Goal: Navigation & Orientation: Find specific page/section

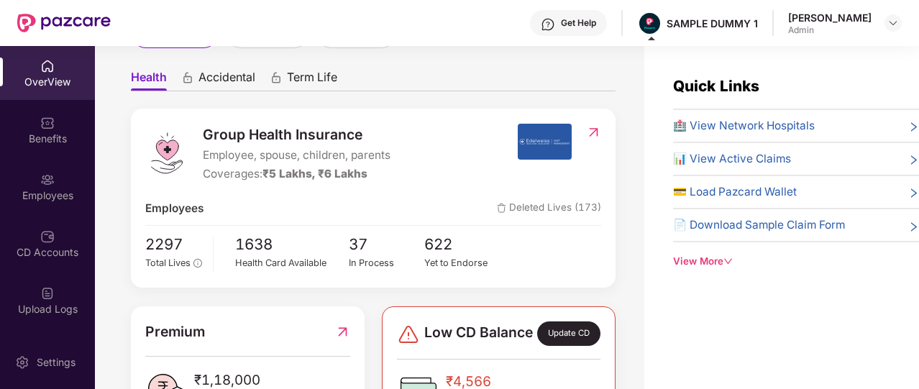
scroll to position [121, 0]
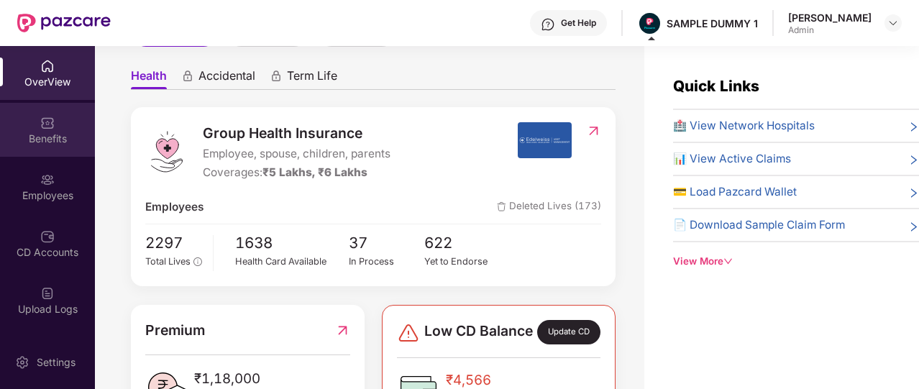
click at [31, 152] on div "Benefits" at bounding box center [47, 130] width 95 height 54
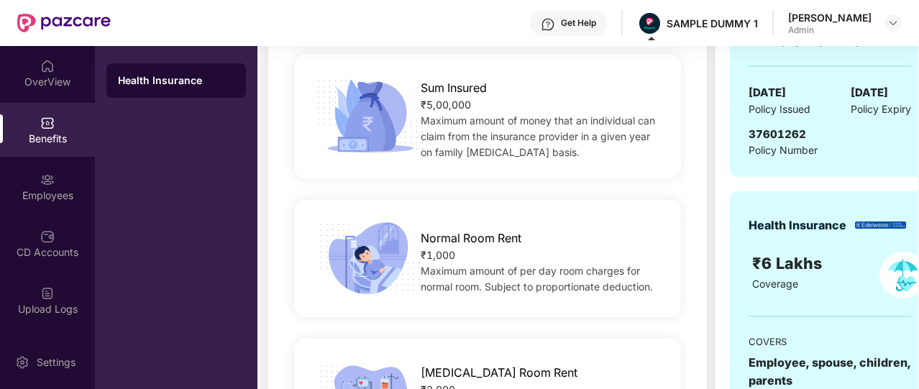
scroll to position [88, 0]
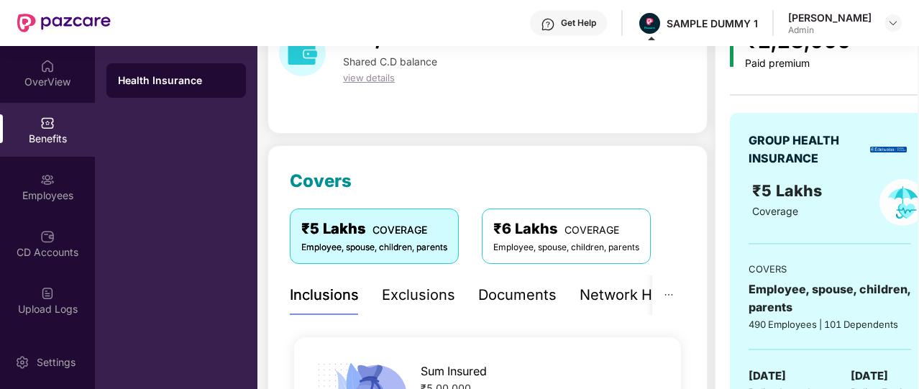
click at [619, 293] on div "Network Hospitals" at bounding box center [643, 295] width 126 height 22
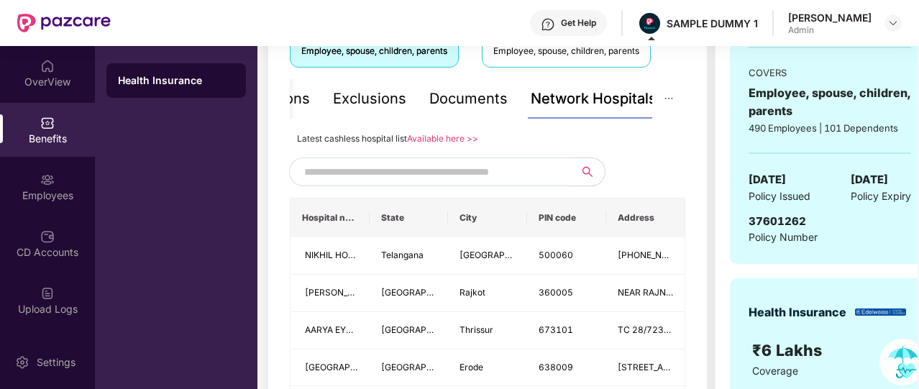
scroll to position [300, 0]
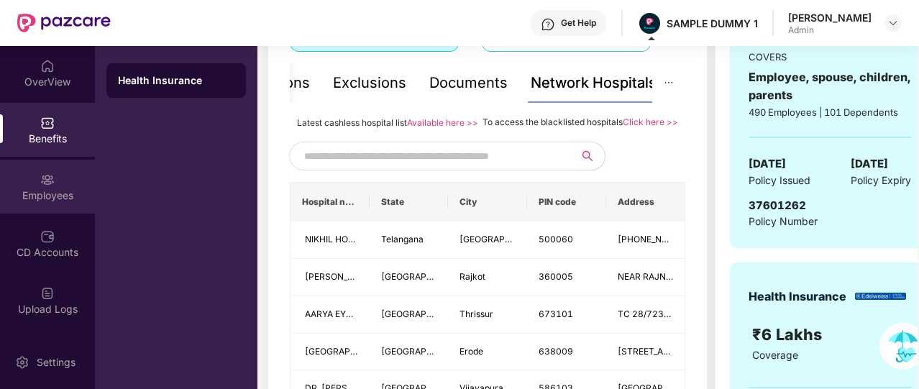
click at [50, 186] on img at bounding box center [47, 180] width 14 height 14
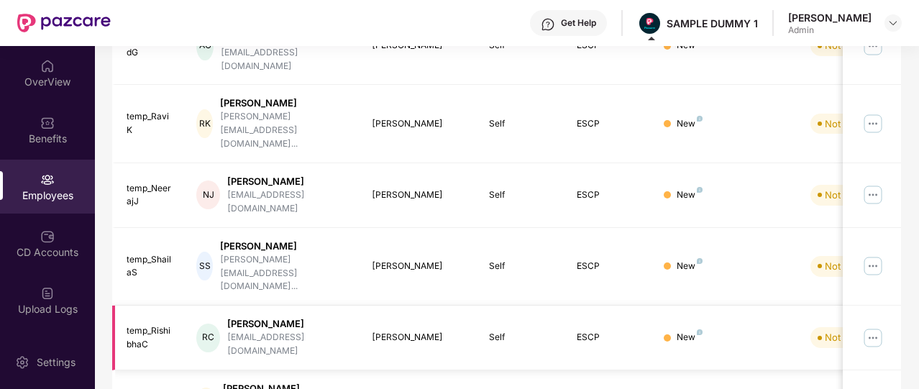
scroll to position [0, 0]
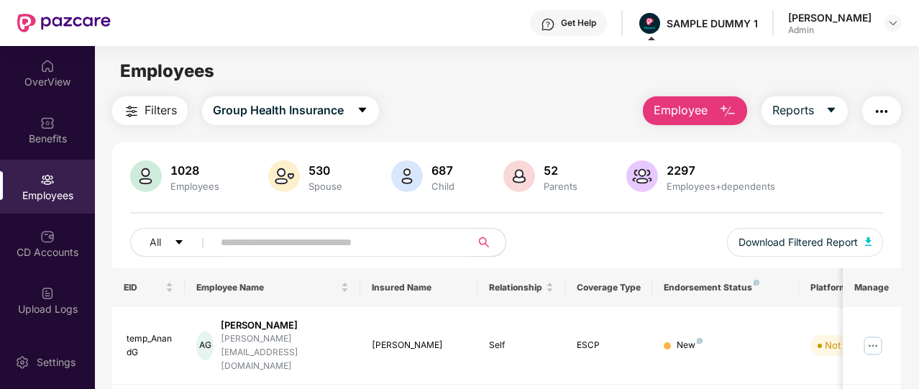
click at [885, 115] on img "button" at bounding box center [881, 111] width 17 height 17
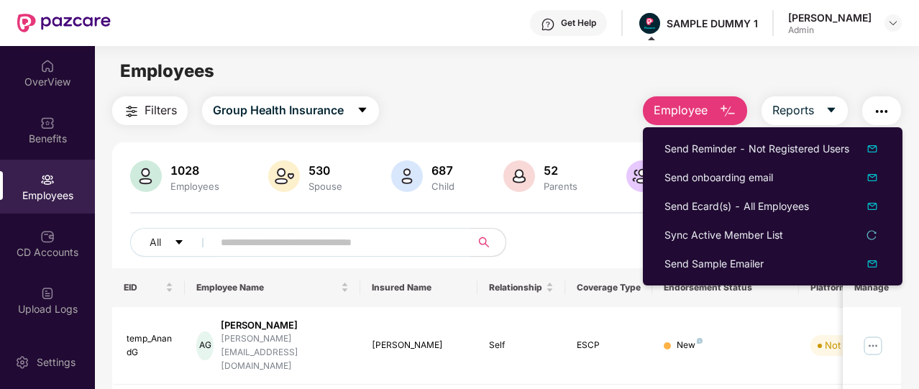
click at [575, 249] on div "All Download Filtered Report" at bounding box center [506, 248] width 753 height 40
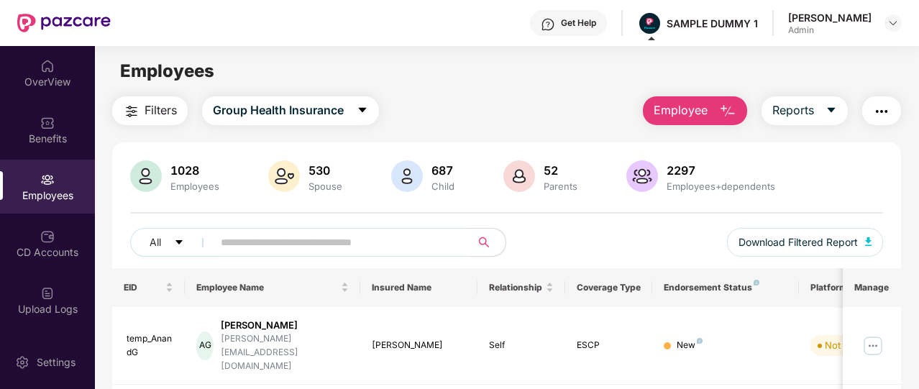
click at [705, 120] on button "Employee" at bounding box center [695, 110] width 104 height 29
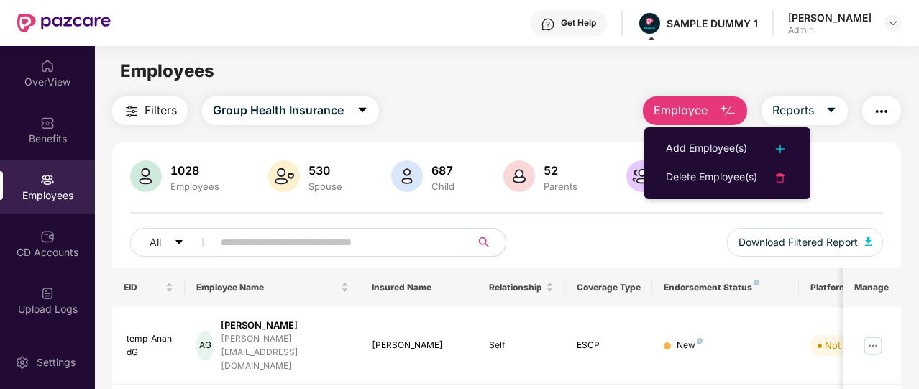
click at [565, 122] on div "Filters Group Health Insurance Employee Reports" at bounding box center [506, 110] width 789 height 29
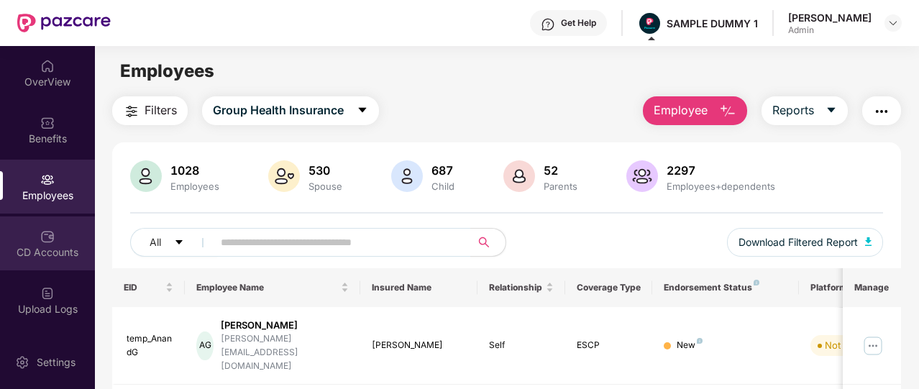
click at [67, 235] on div "CD Accounts" at bounding box center [47, 243] width 95 height 54
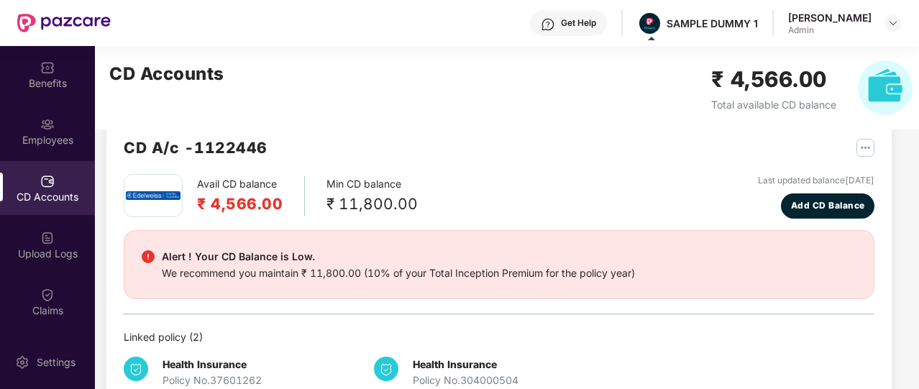
scroll to position [29, 0]
click at [821, 204] on span "Add CD Balance" at bounding box center [828, 206] width 74 height 14
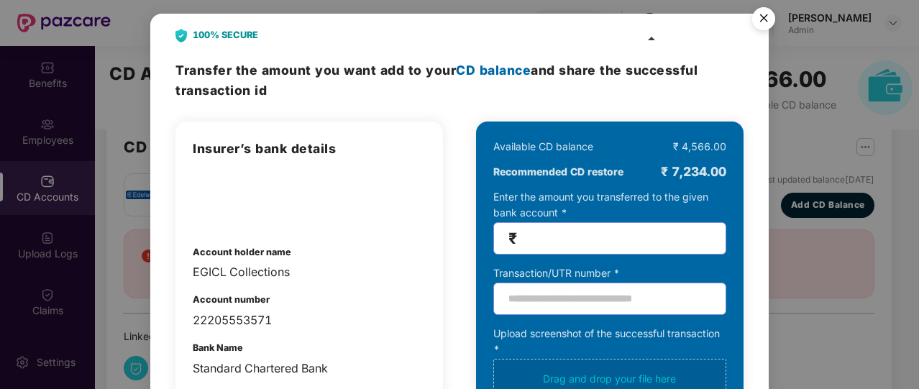
scroll to position [0, 0]
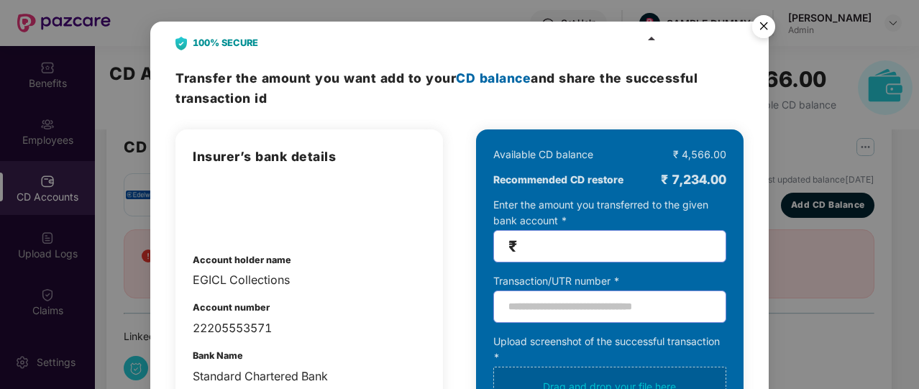
click at [756, 32] on img "Close" at bounding box center [764, 29] width 40 height 40
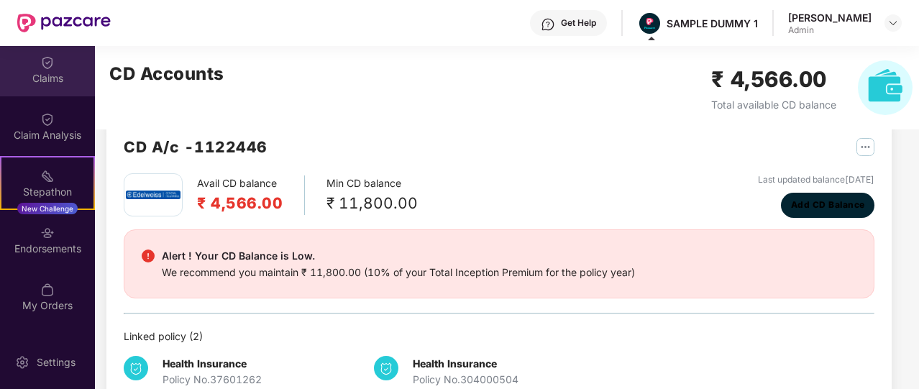
scroll to position [335, 0]
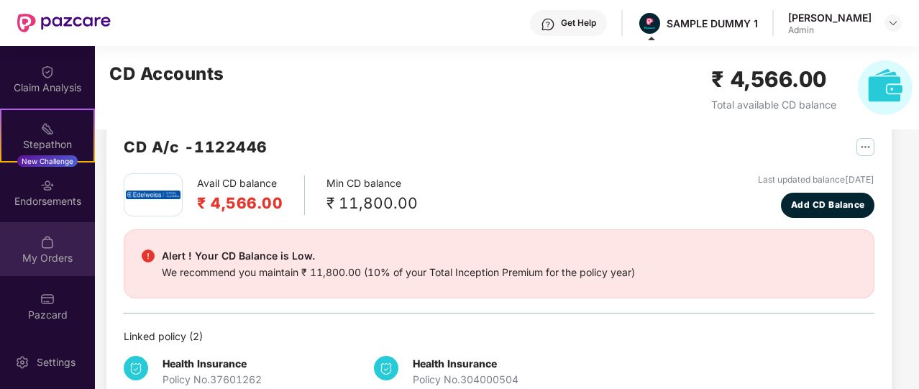
drag, startPoint x: 45, startPoint y: 247, endPoint x: 59, endPoint y: 245, distance: 14.7
click at [59, 245] on div "My Orders" at bounding box center [47, 249] width 95 height 54
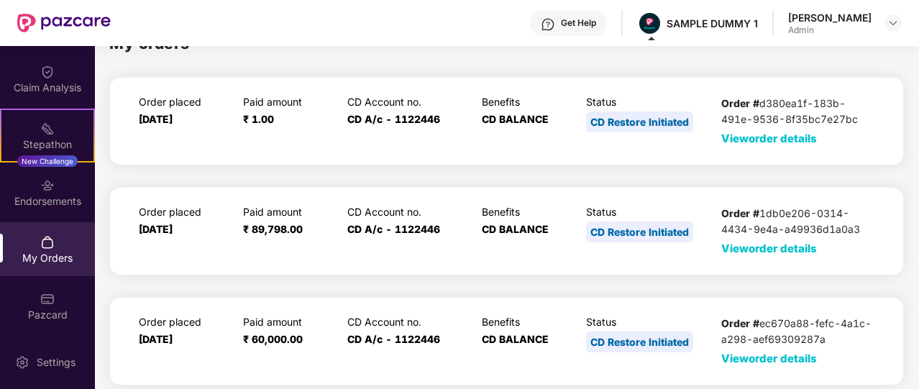
click at [770, 142] on span "View order details" at bounding box center [769, 139] width 96 height 14
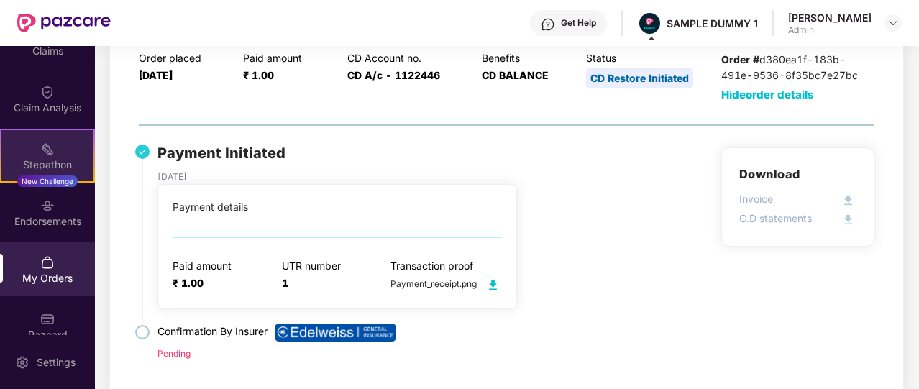
scroll to position [322, 0]
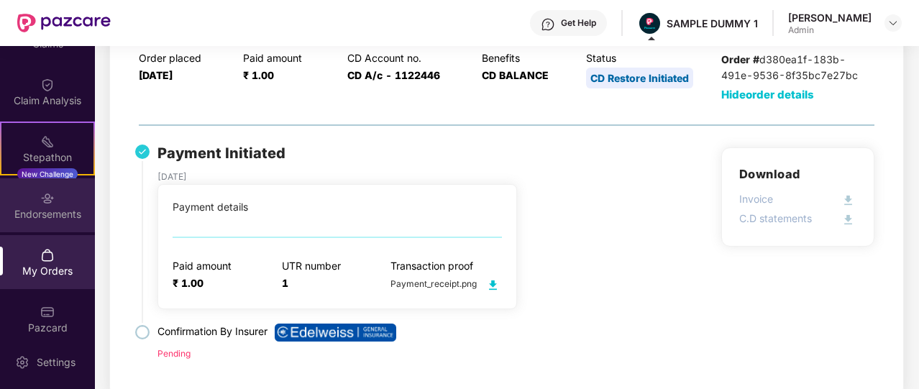
click at [42, 212] on div "Endorsements" at bounding box center [47, 214] width 95 height 14
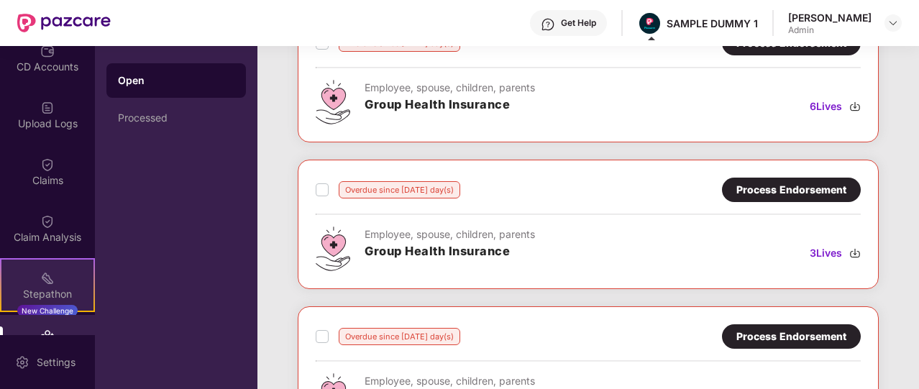
scroll to position [171, 0]
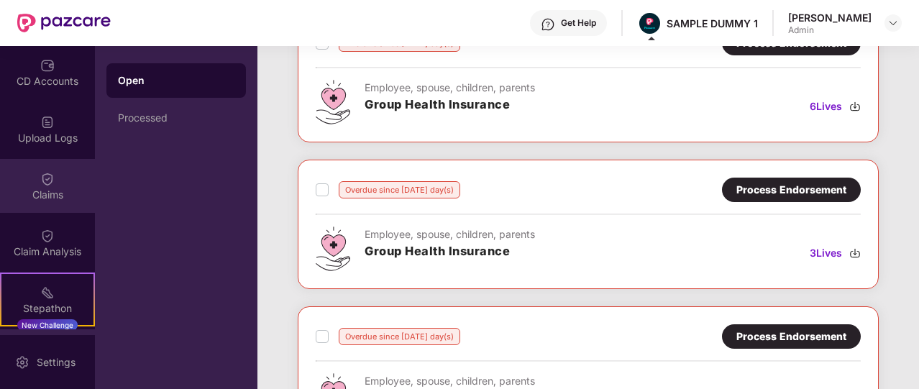
click at [50, 173] on img at bounding box center [47, 179] width 14 height 14
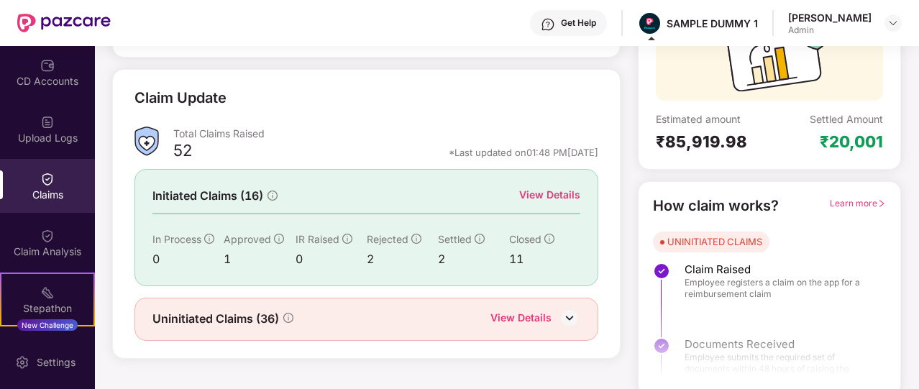
scroll to position [168, 0]
click at [562, 191] on div "View Details" at bounding box center [549, 194] width 61 height 16
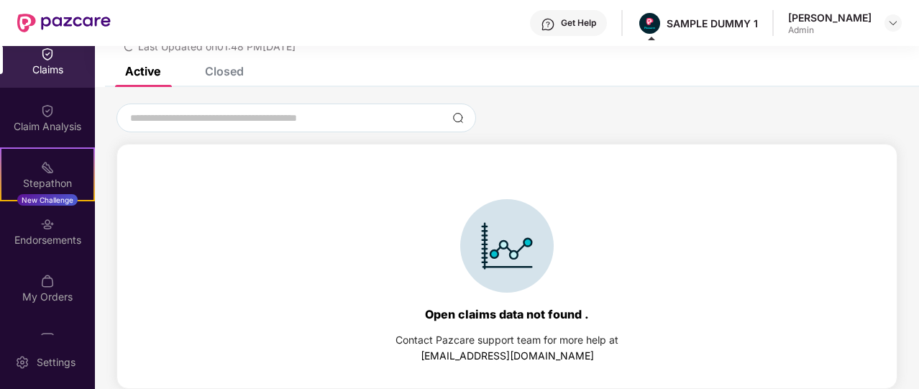
scroll to position [335, 0]
